Goal: Task Accomplishment & Management: Use online tool/utility

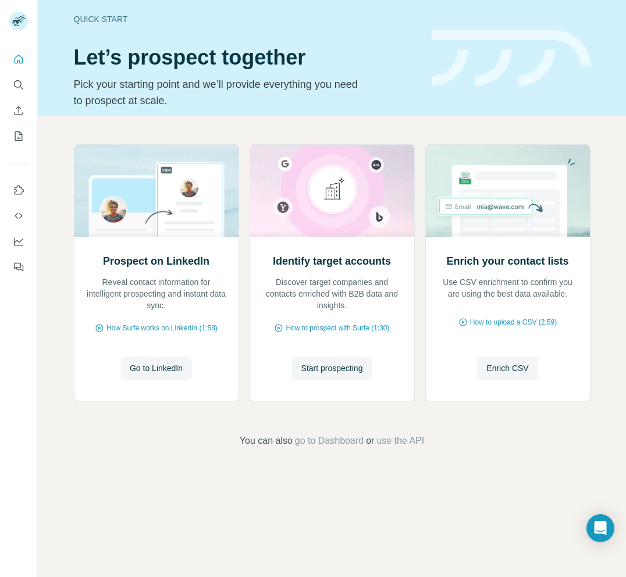
click at [442, 83] on img at bounding box center [511, 58] width 159 height 56
click at [16, 81] on icon "Search" at bounding box center [18, 84] width 8 height 8
click at [16, 83] on icon "Search" at bounding box center [19, 85] width 12 height 12
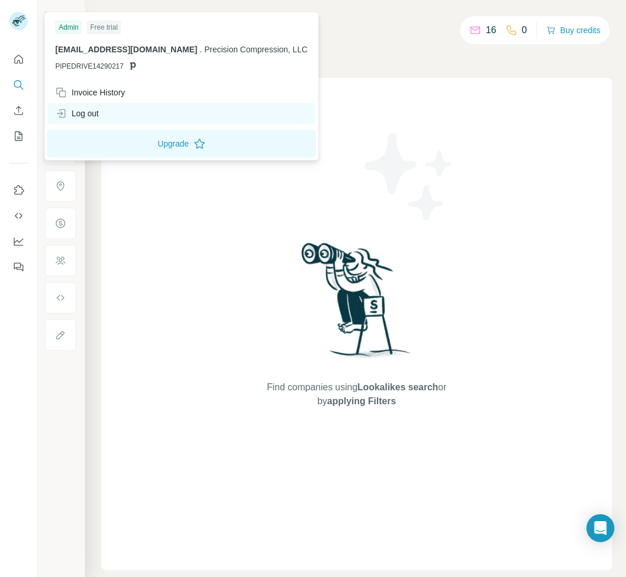
click at [105, 114] on div "Log out" at bounding box center [181, 113] width 267 height 21
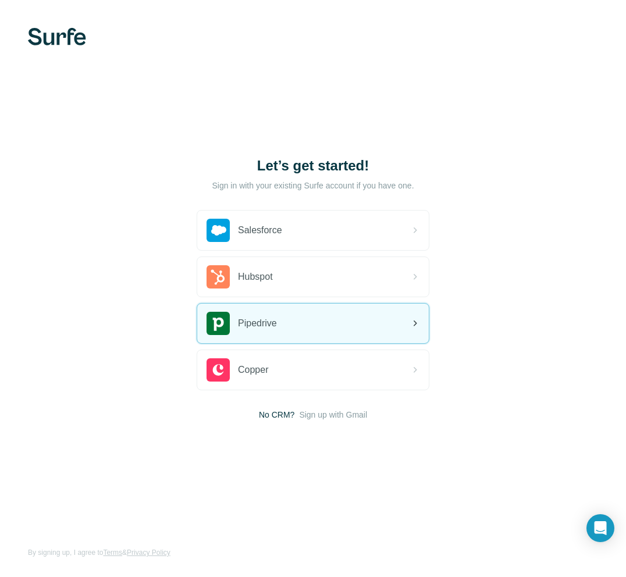
click at [285, 336] on div "Pipedrive" at bounding box center [313, 324] width 232 height 40
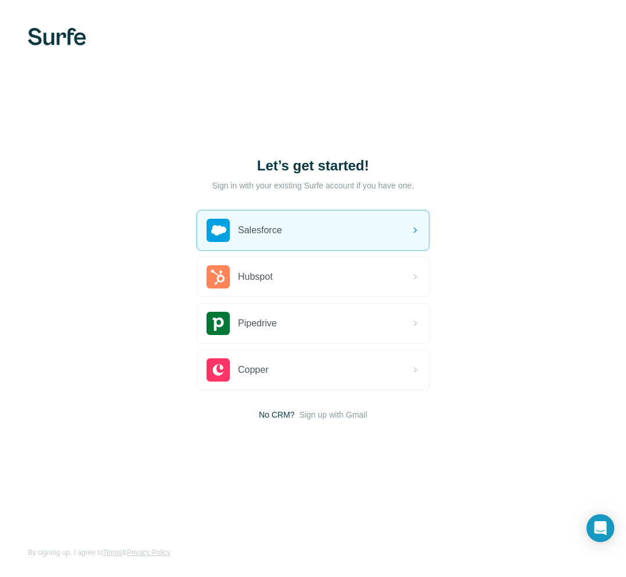
click at [414, 147] on div "Let’s get started! Sign in with your existing Surfe account if you have one. Sa…" at bounding box center [313, 288] width 626 height 577
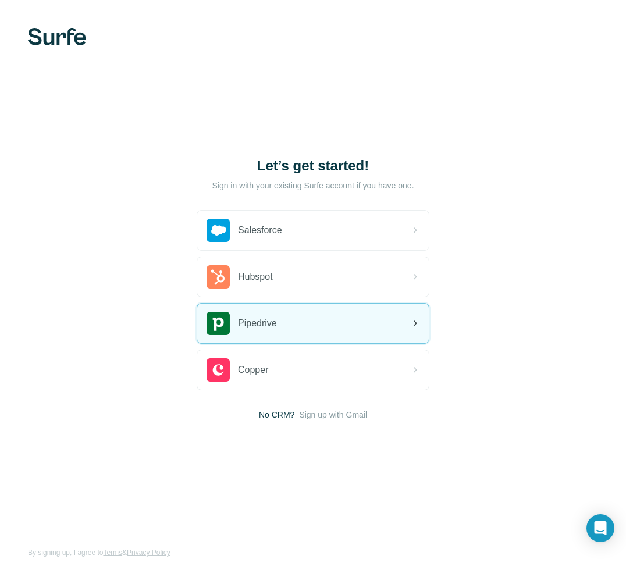
click at [273, 322] on span "Pipedrive" at bounding box center [257, 324] width 39 height 14
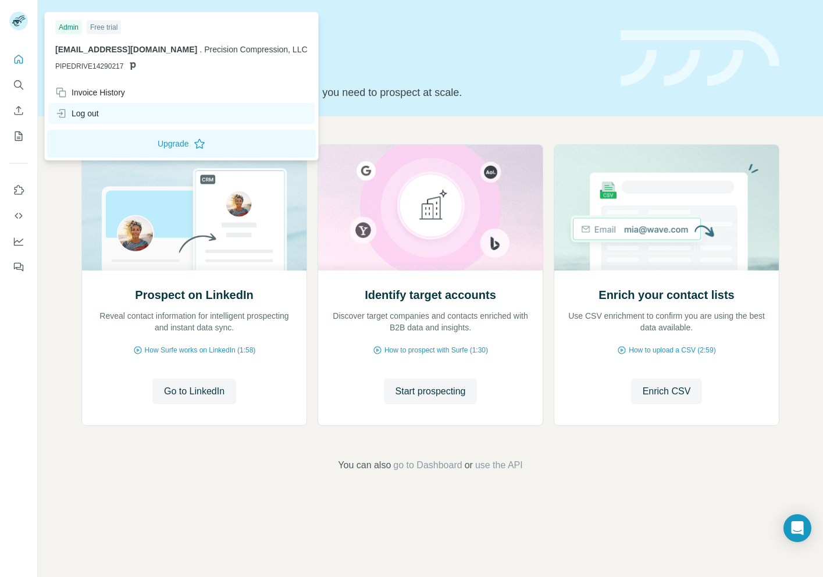
click at [102, 113] on div "Log out" at bounding box center [181, 113] width 267 height 21
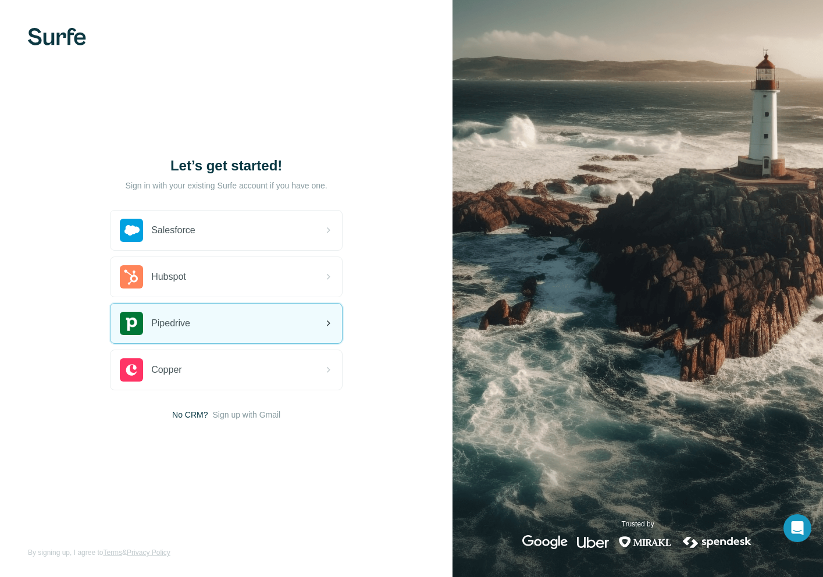
click at [261, 327] on div "Pipedrive" at bounding box center [227, 324] width 232 height 40
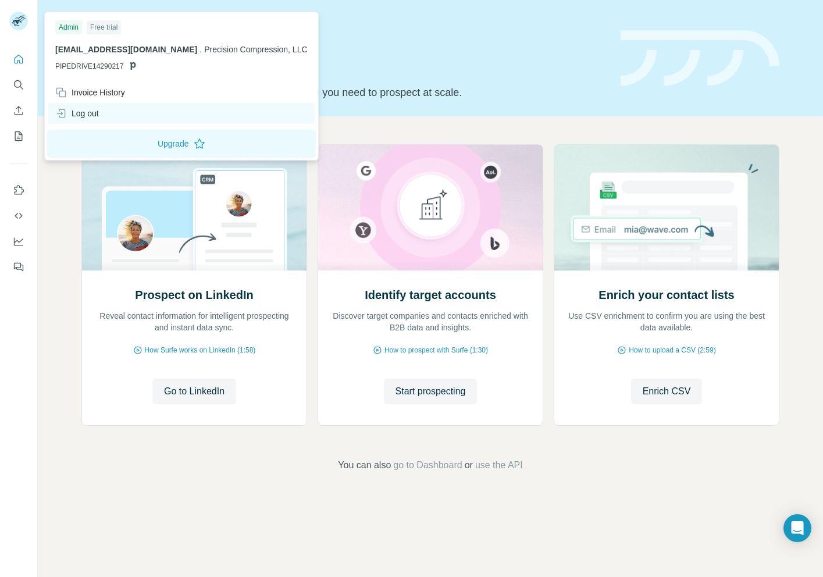
click at [98, 108] on div "Log out" at bounding box center [77, 114] width 44 height 12
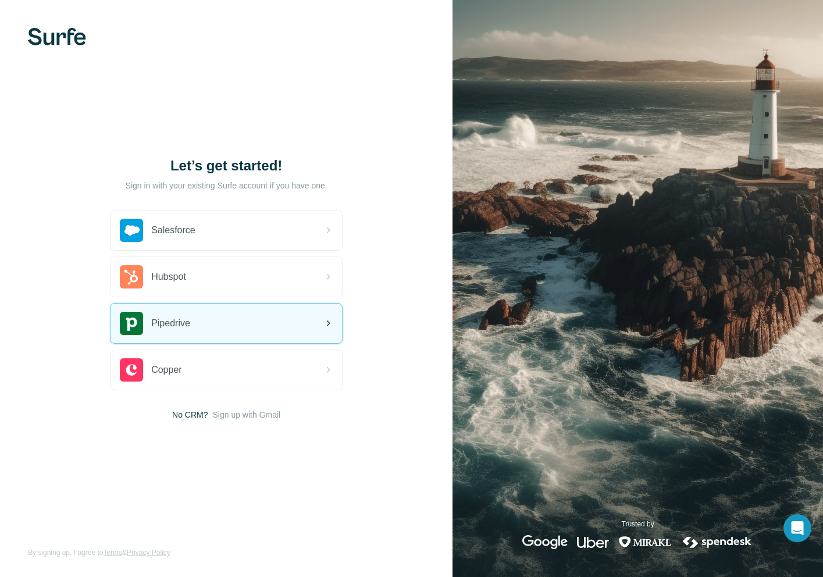
click at [287, 307] on div "Pipedrive" at bounding box center [227, 324] width 232 height 40
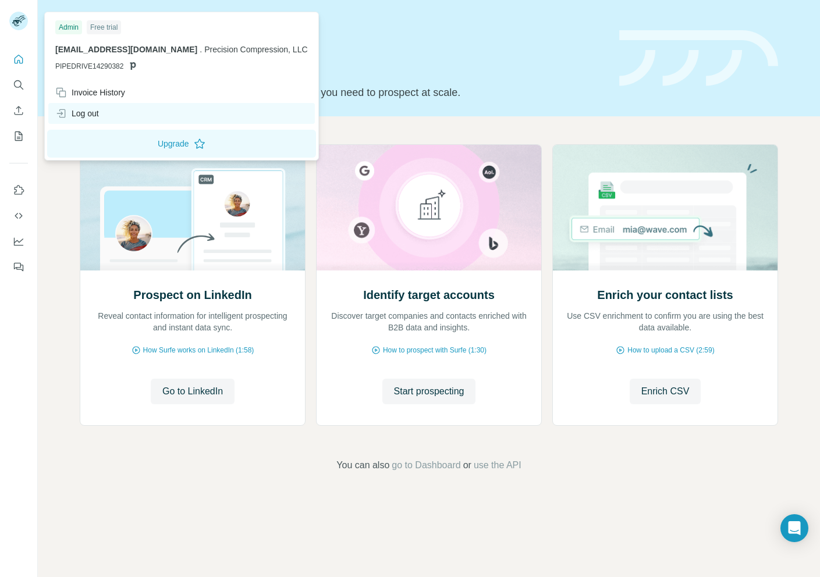
click at [107, 106] on div "Log out" at bounding box center [181, 113] width 267 height 21
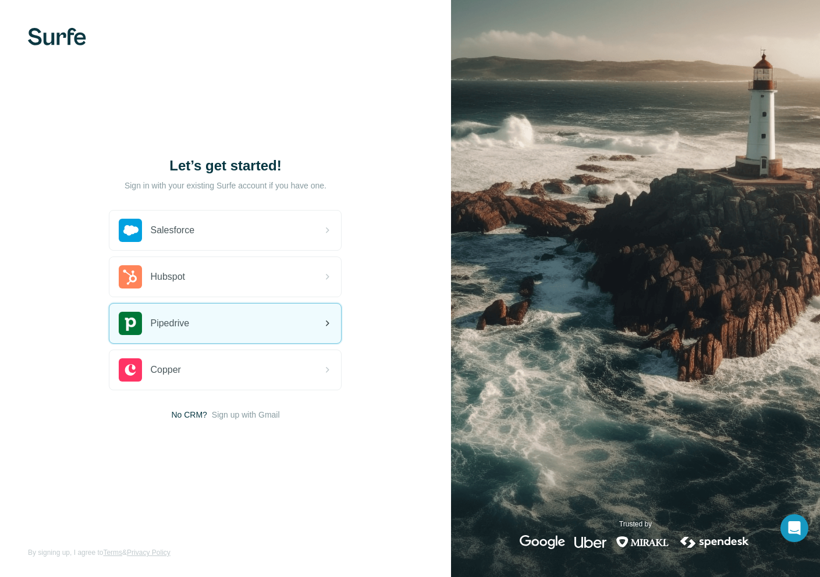
click at [229, 318] on div "Pipedrive" at bounding box center [225, 324] width 232 height 40
